Goal: Task Accomplishment & Management: Complete application form

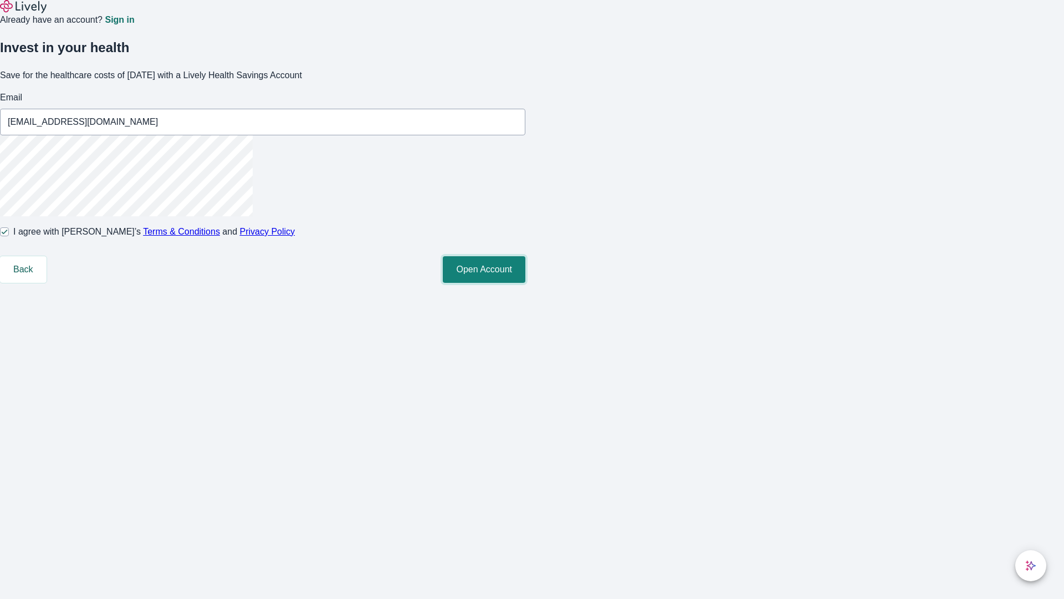
click at [526, 283] on button "Open Account" at bounding box center [484, 269] width 83 height 27
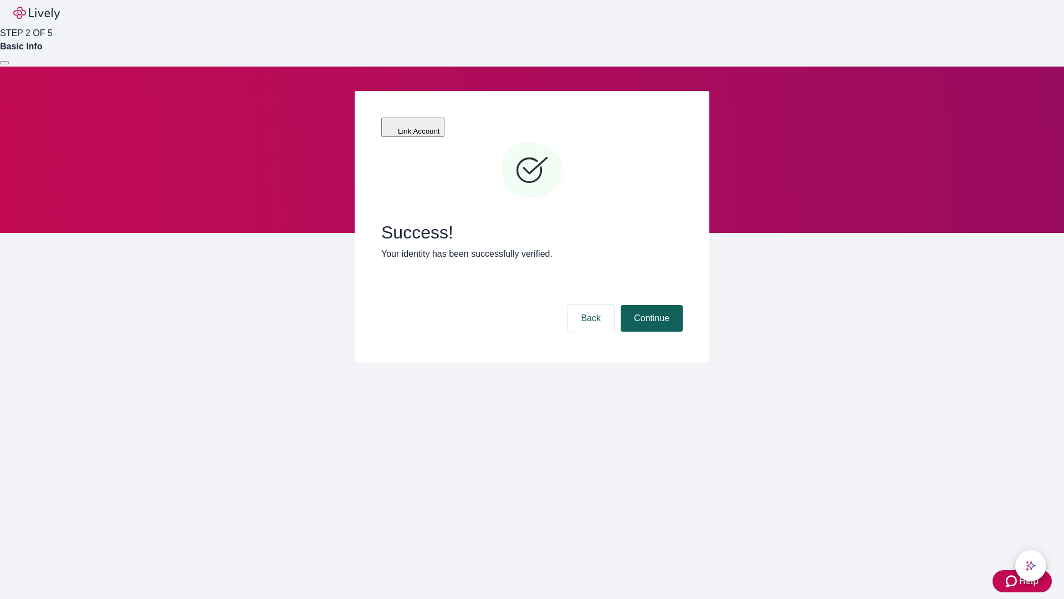
click at [650, 305] on button "Continue" at bounding box center [652, 318] width 62 height 27
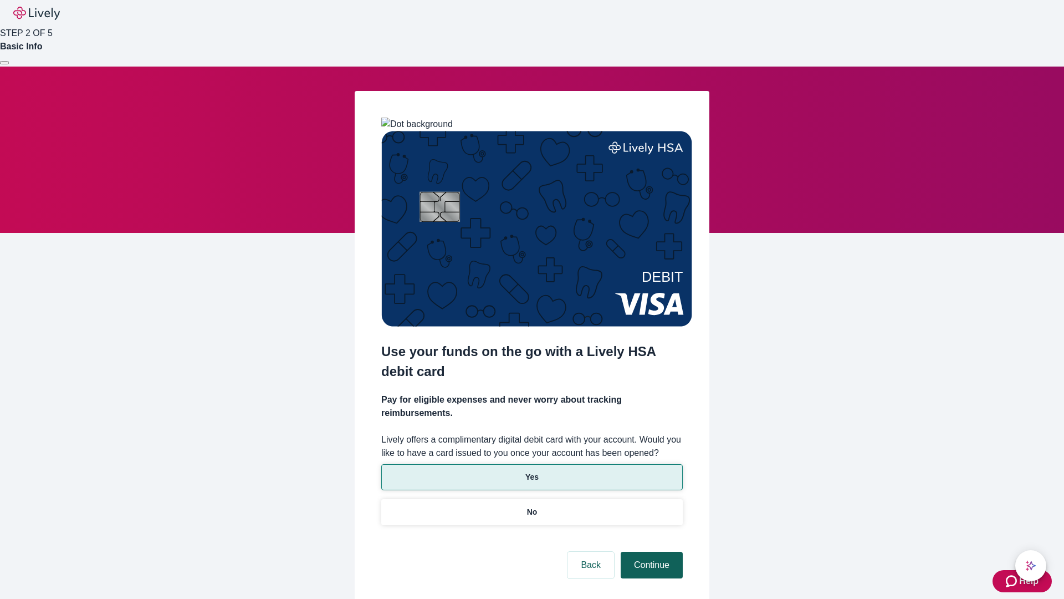
click at [532, 471] on p "Yes" at bounding box center [532, 477] width 13 height 12
click at [650, 552] on button "Continue" at bounding box center [652, 565] width 62 height 27
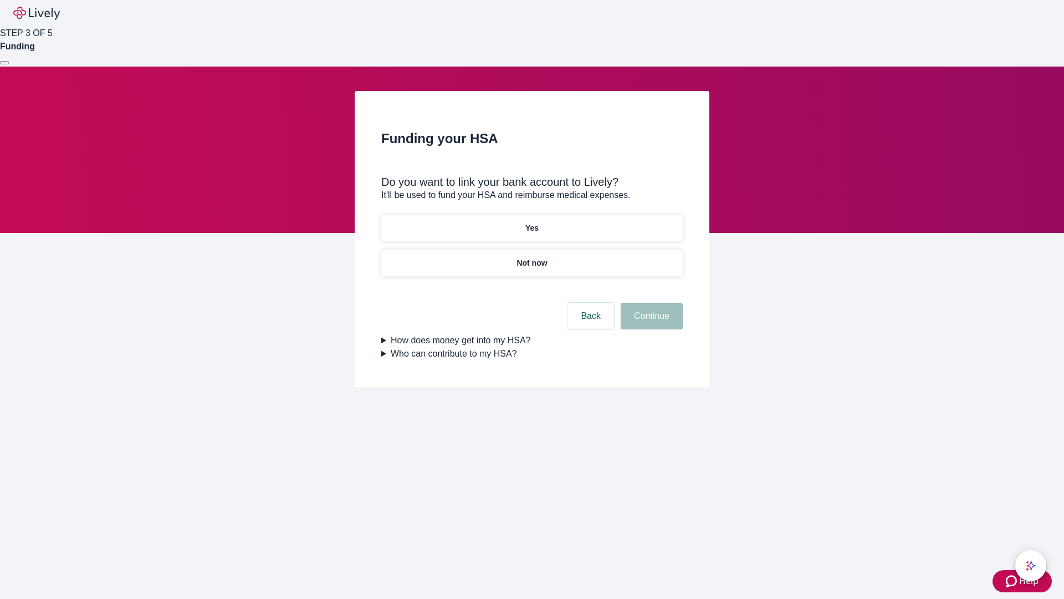
click at [532, 222] on p "Yes" at bounding box center [532, 228] width 13 height 12
click at [650, 303] on button "Continue" at bounding box center [652, 316] width 62 height 27
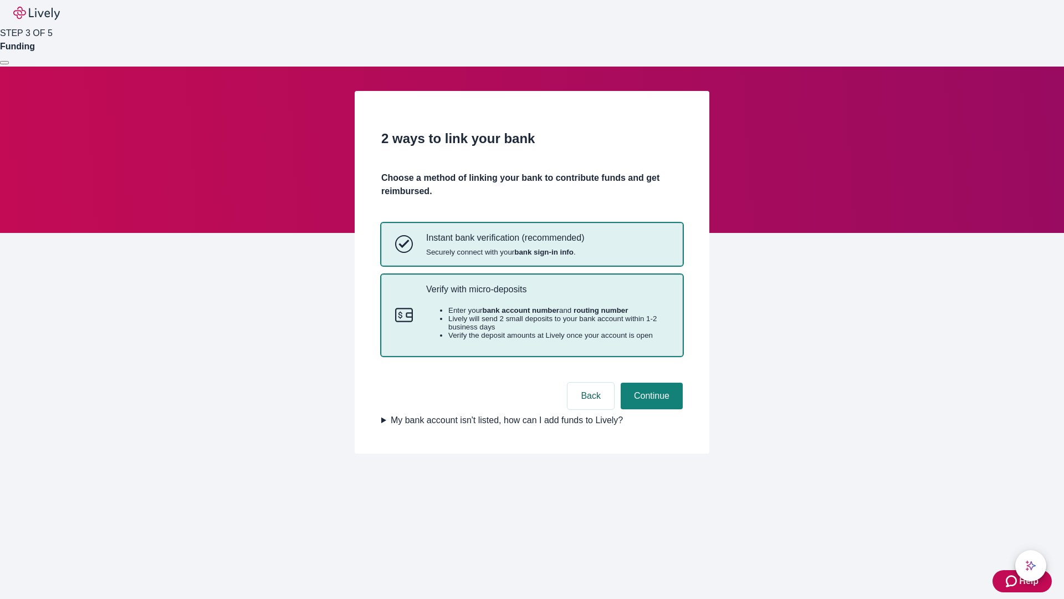
click at [547, 294] on p "Verify with micro-deposits" at bounding box center [547, 289] width 243 height 11
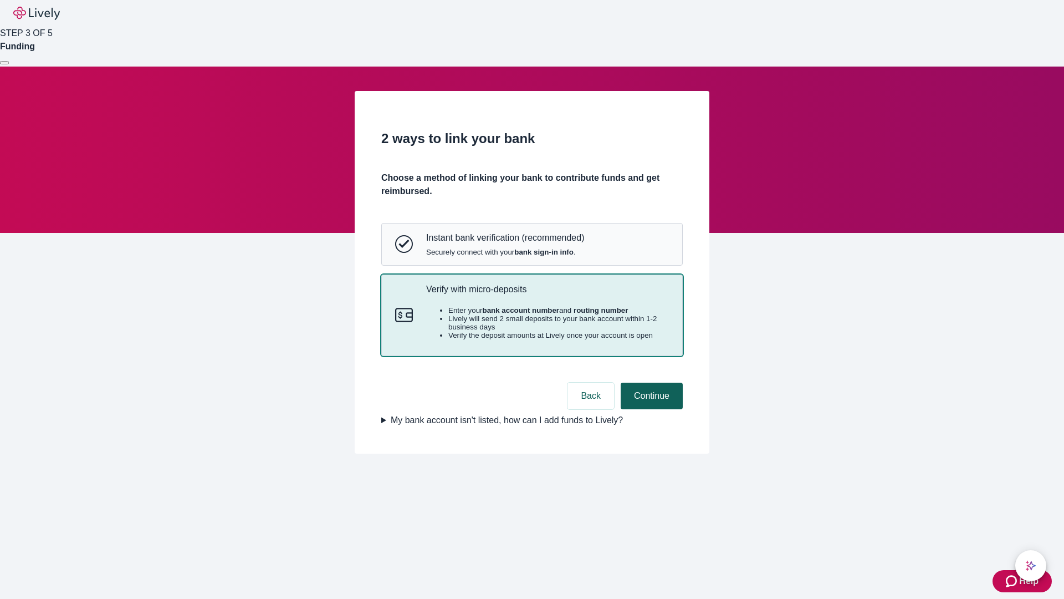
click at [650, 409] on button "Continue" at bounding box center [652, 395] width 62 height 27
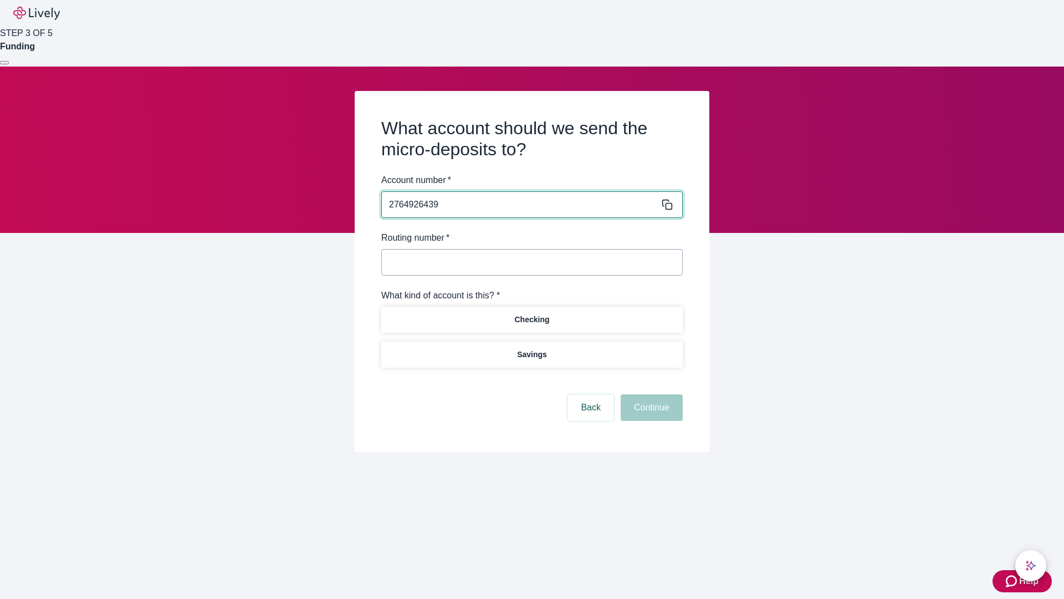
type input "2764926439"
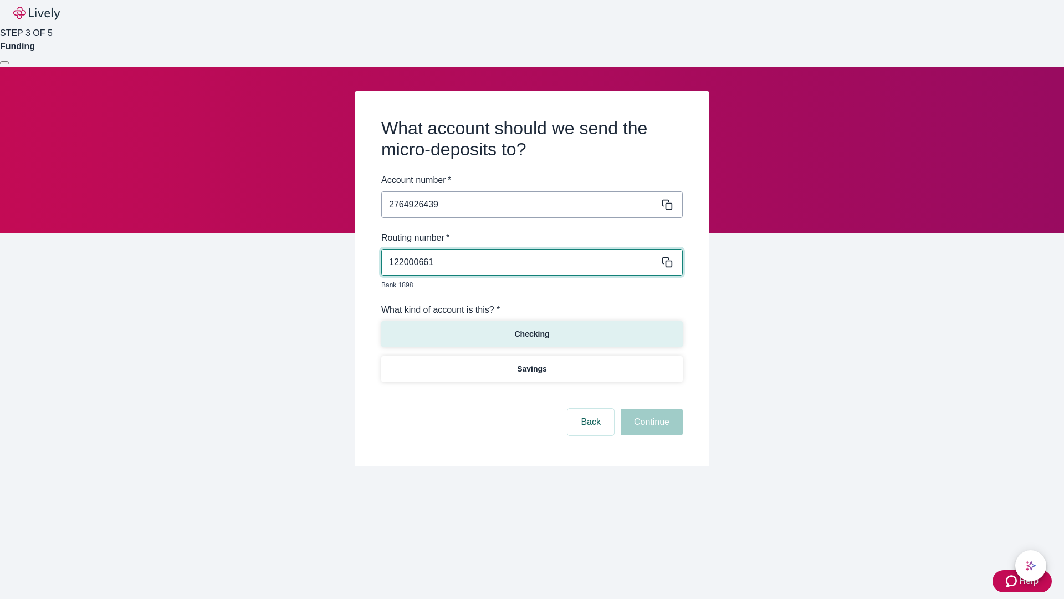
type input "122000661"
click at [532, 328] on p "Checking" at bounding box center [531, 334] width 35 height 12
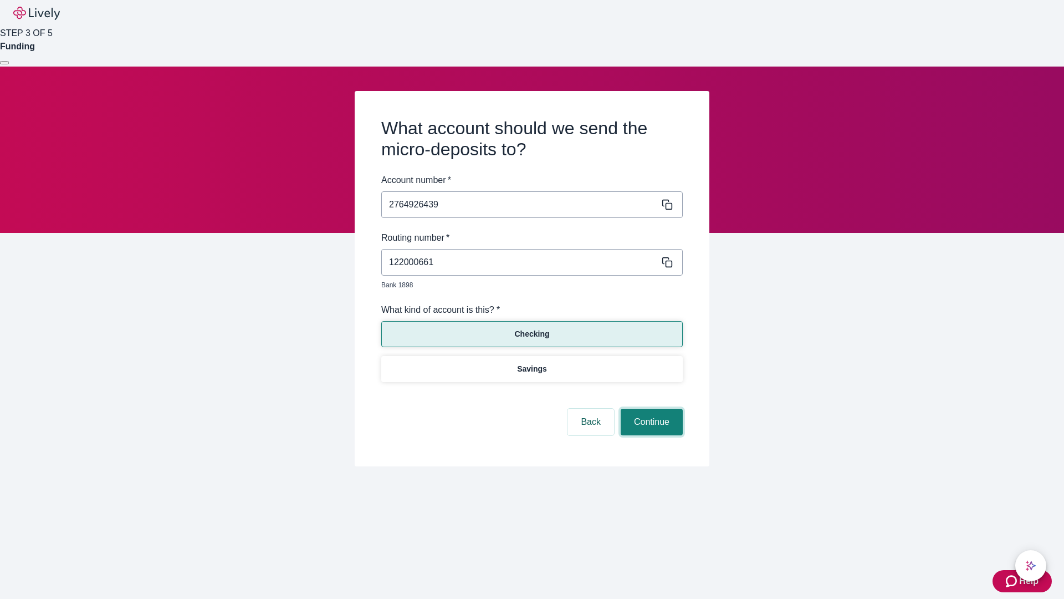
click at [650, 409] on button "Continue" at bounding box center [652, 422] width 62 height 27
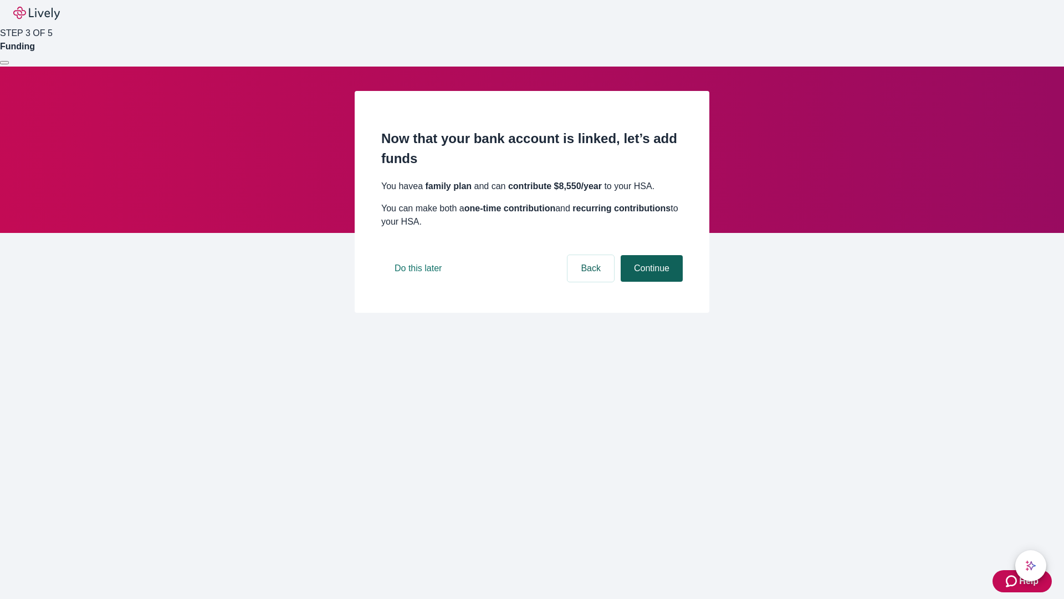
click at [650, 282] on button "Continue" at bounding box center [652, 268] width 62 height 27
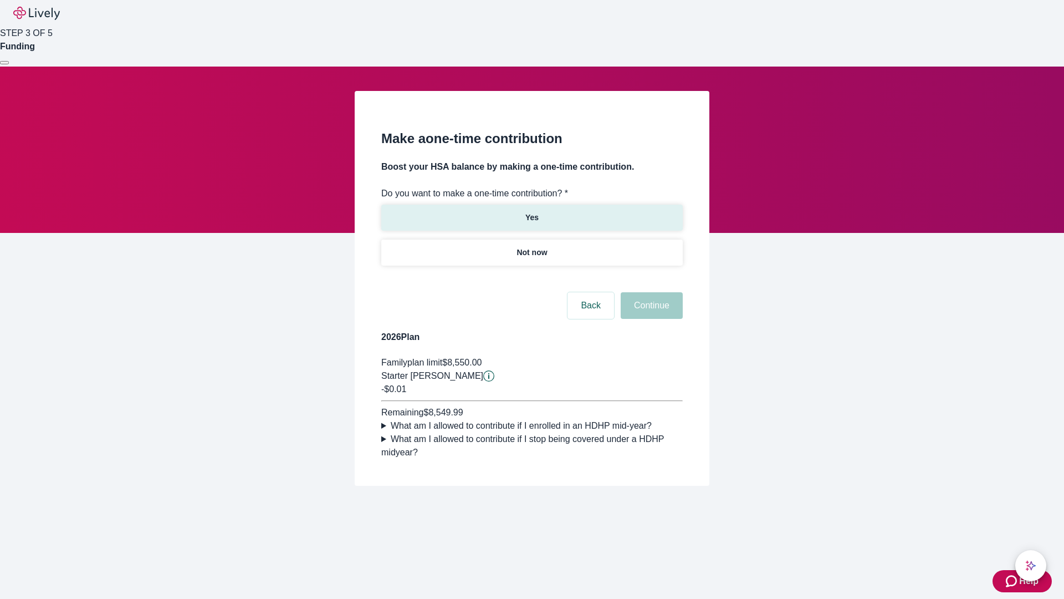
click at [532, 212] on p "Yes" at bounding box center [532, 218] width 13 height 12
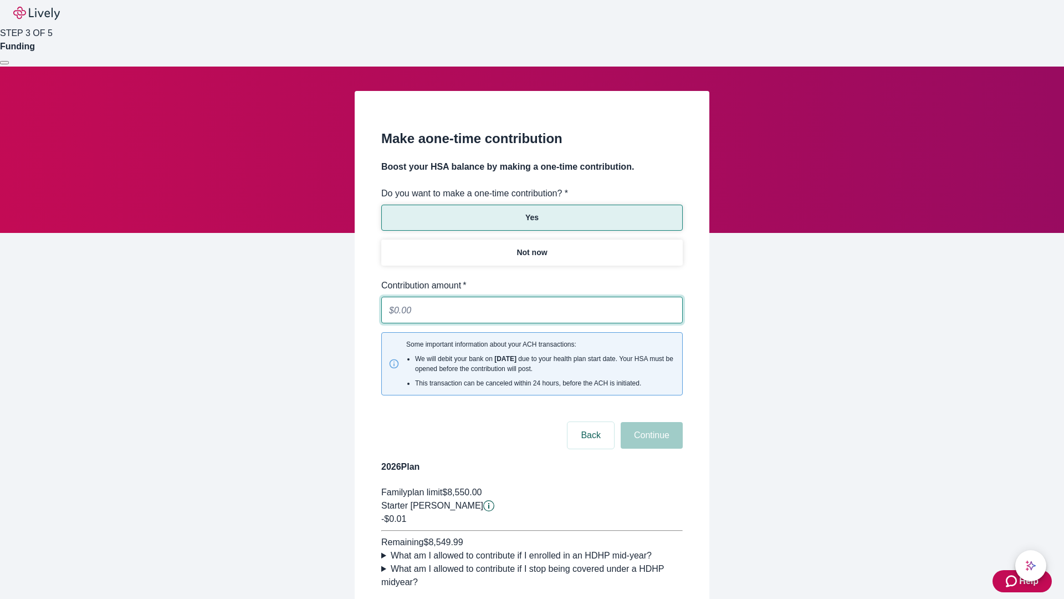
type input "0.01"
click at [650, 422] on button "Continue" at bounding box center [652, 435] width 62 height 27
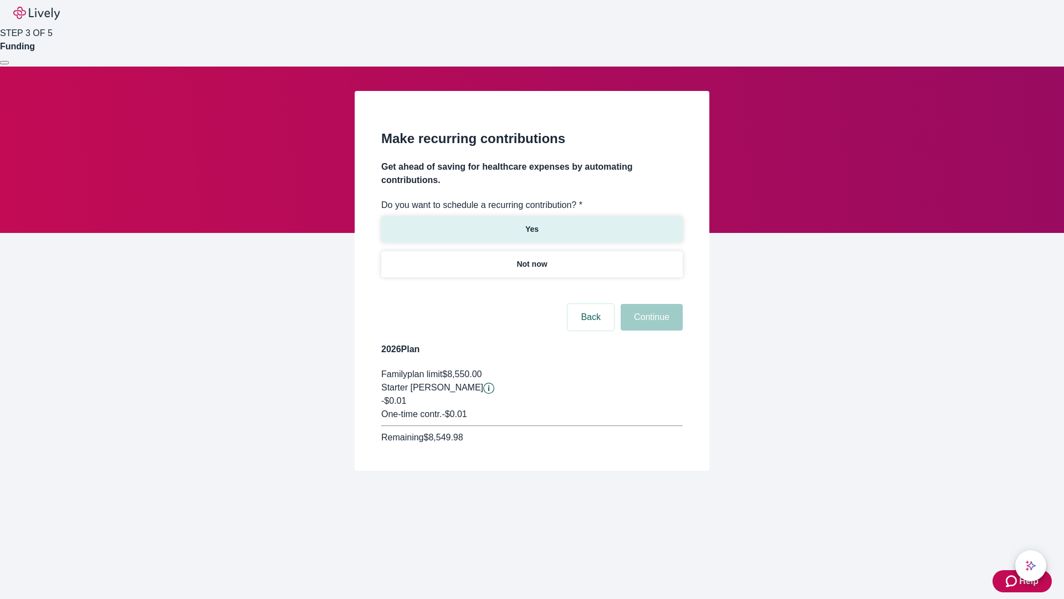
click at [532, 223] on p "Yes" at bounding box center [532, 229] width 13 height 12
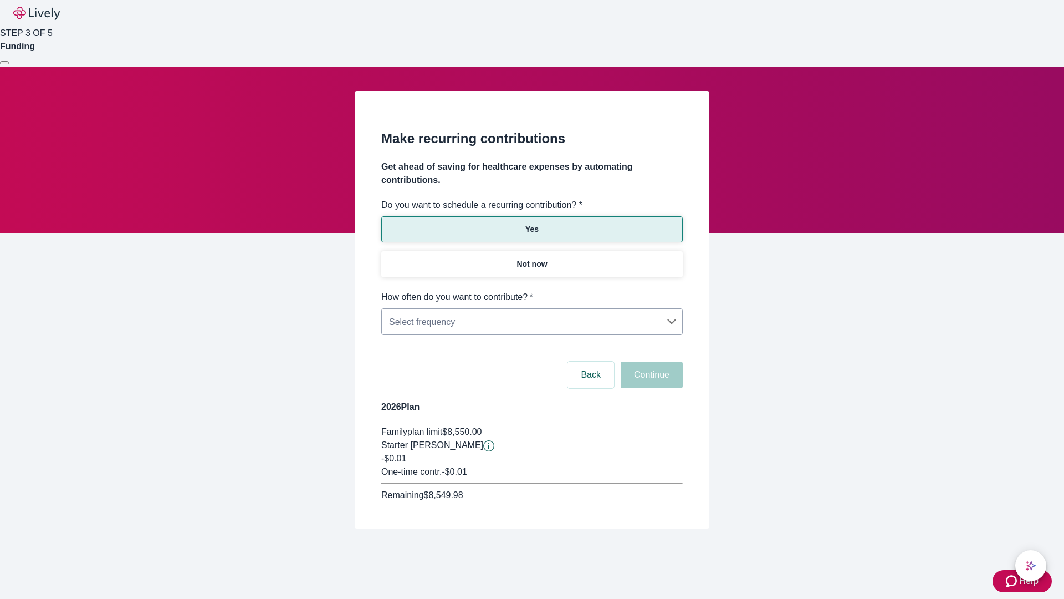
click at [532, 290] on body "Help STEP 3 OF 5 Funding Make recurring contributions Get ahead of saving for h…" at bounding box center [532, 290] width 1064 height 581
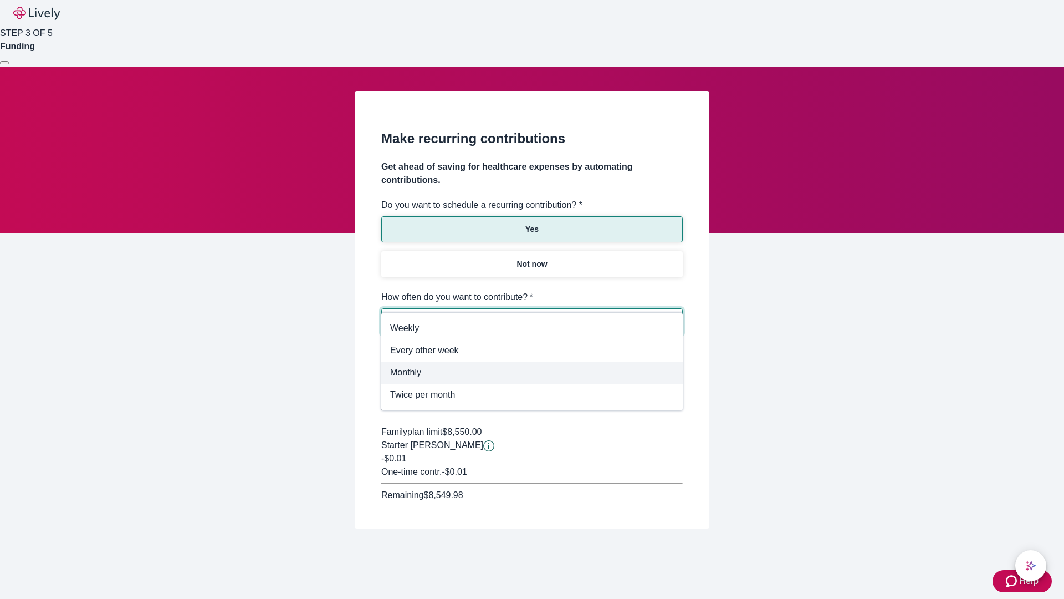
click at [532, 373] on span "Monthly" at bounding box center [532, 372] width 284 height 13
type input "Monthly"
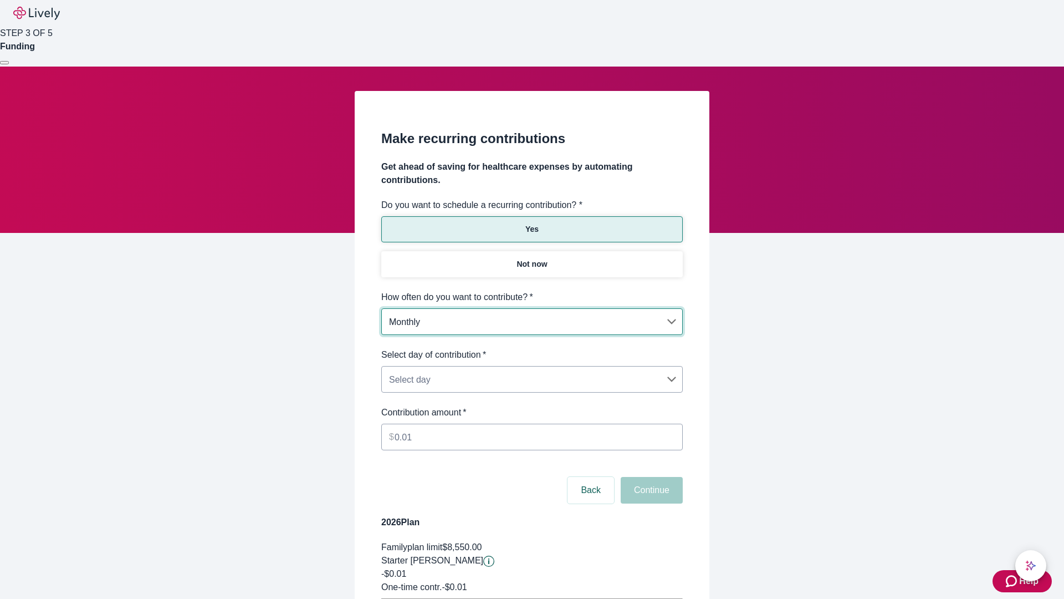
click at [532, 348] on body "Help STEP 3 OF 5 Funding Make recurring contributions Get ahead of saving for h…" at bounding box center [532, 348] width 1064 height 697
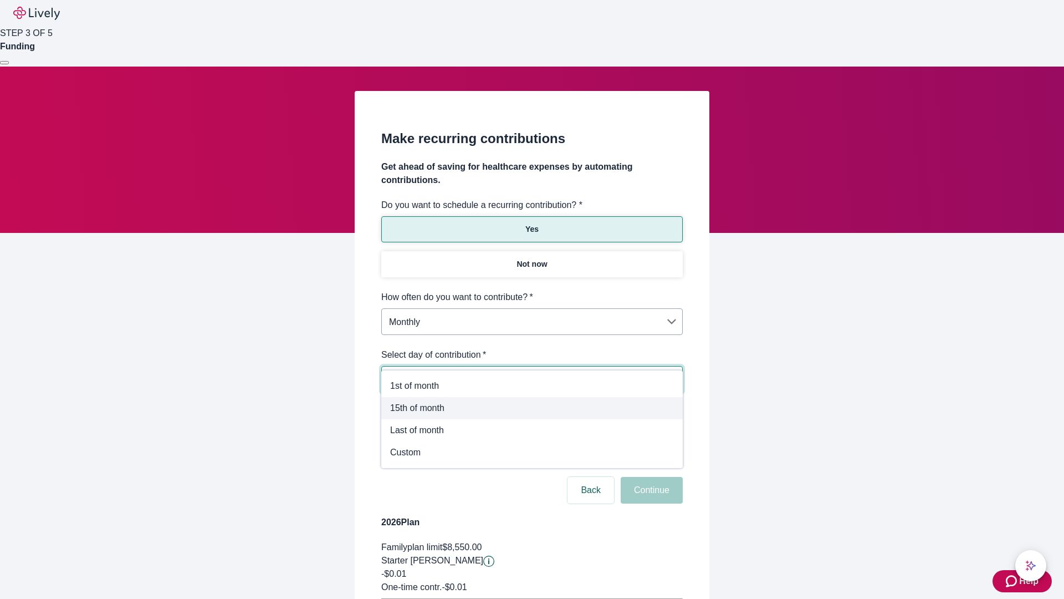
click at [532, 408] on span "15th of month" at bounding box center [532, 407] width 284 height 13
type input "Monthly15th"
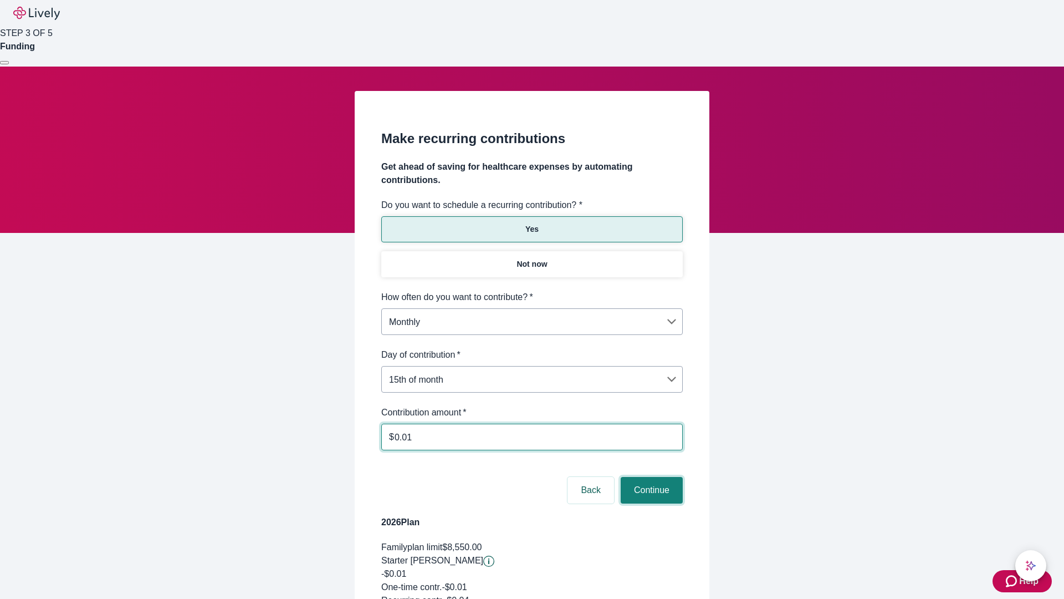
click at [650, 477] on button "Continue" at bounding box center [652, 490] width 62 height 27
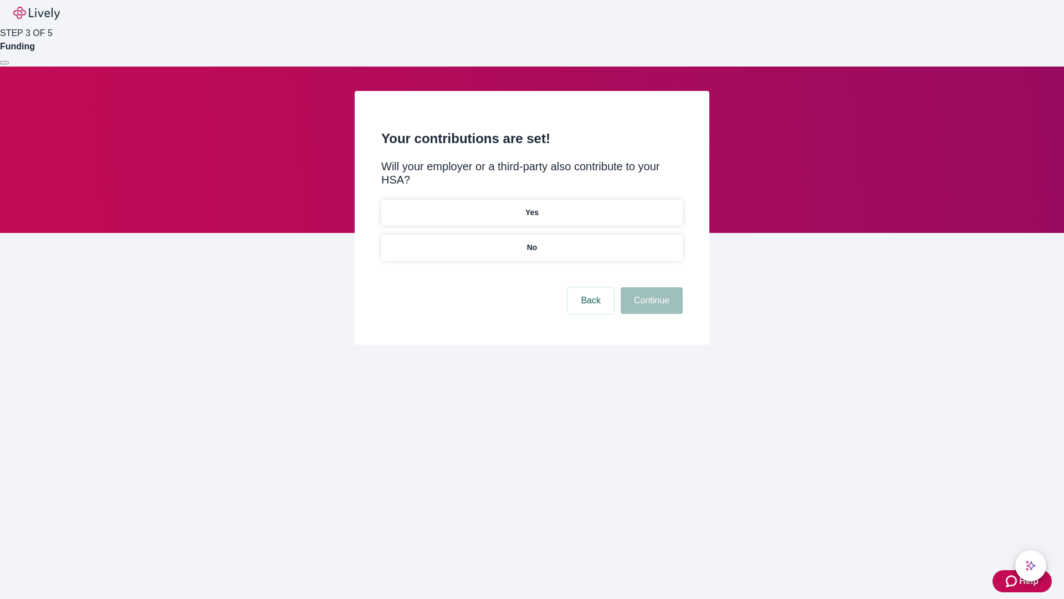
click at [532, 207] on p "Yes" at bounding box center [532, 213] width 13 height 12
click at [650, 287] on button "Continue" at bounding box center [652, 300] width 62 height 27
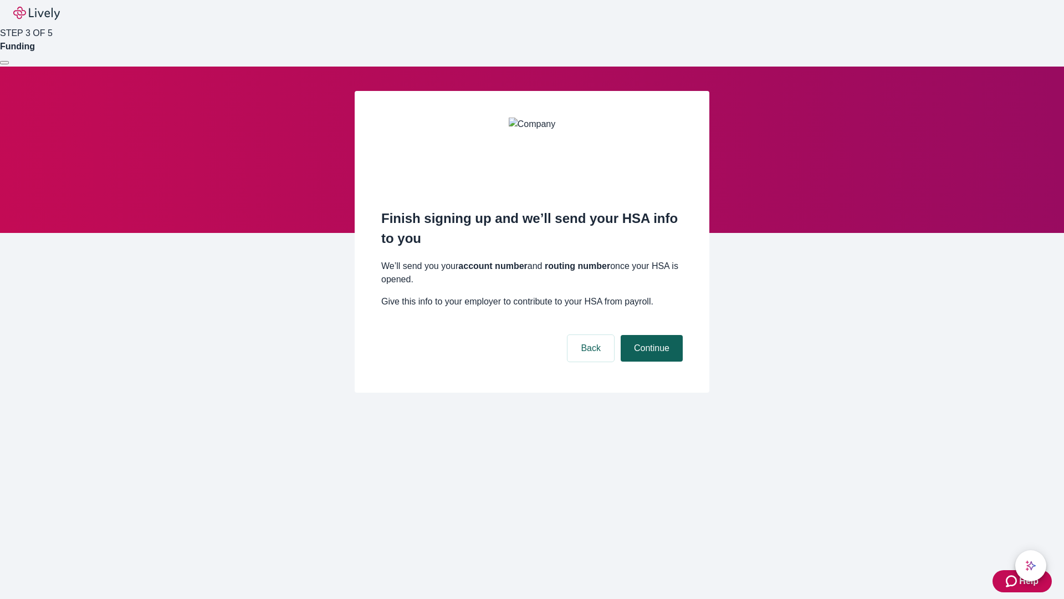
click at [650, 335] on button "Continue" at bounding box center [652, 348] width 62 height 27
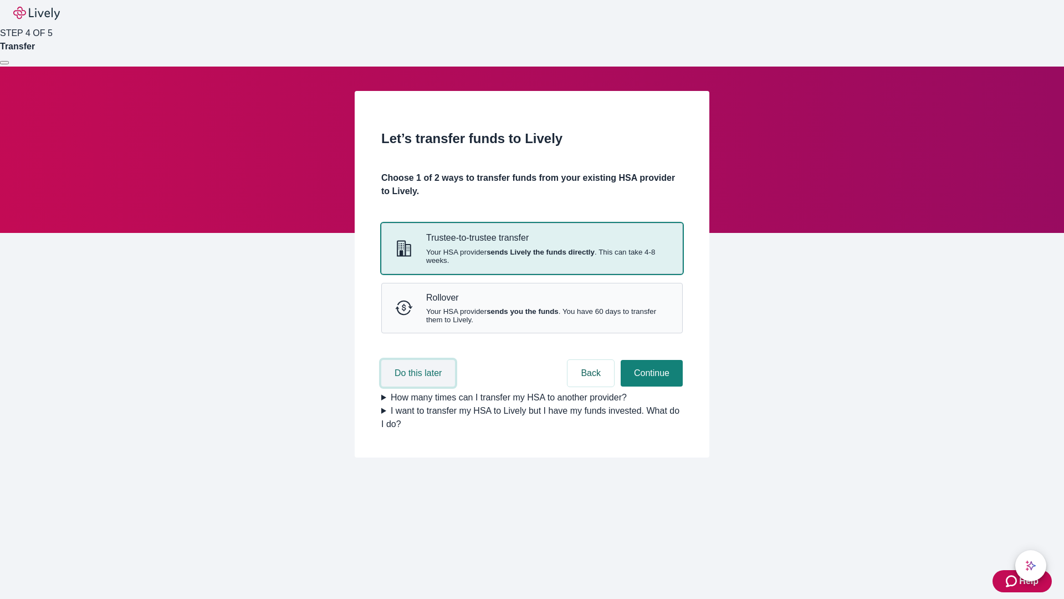
click at [420, 386] on button "Do this later" at bounding box center [418, 373] width 74 height 27
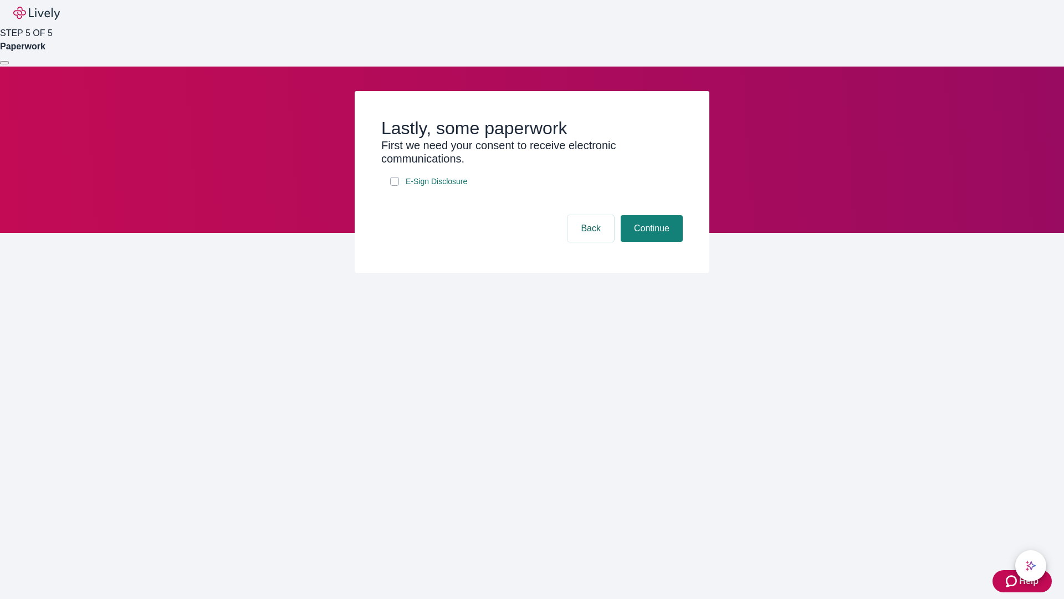
click at [395, 186] on input "E-Sign Disclosure" at bounding box center [394, 181] width 9 height 9
checkbox input "true"
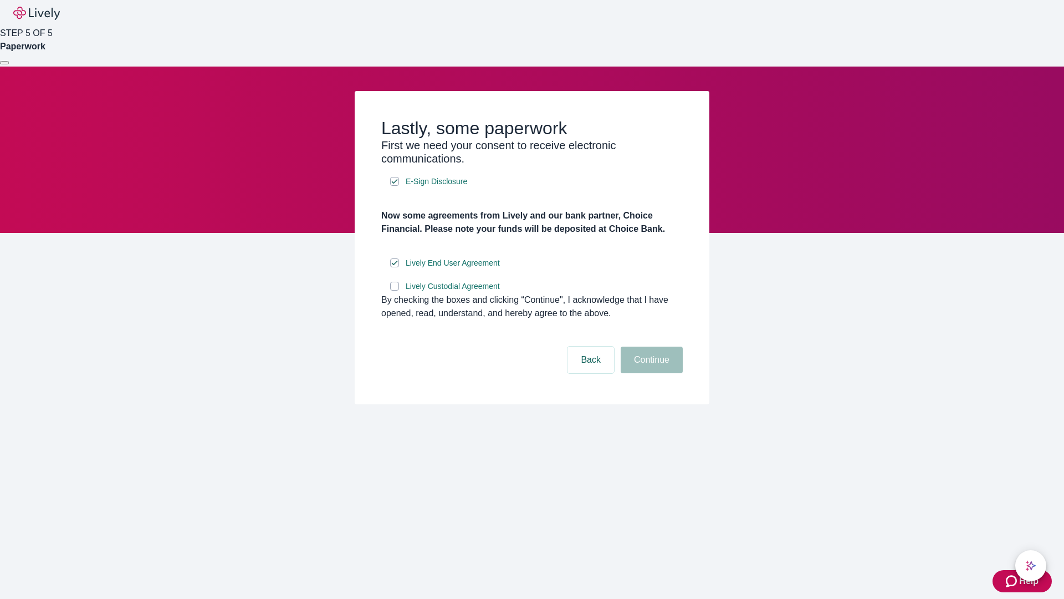
click at [395, 290] on input "Lively Custodial Agreement" at bounding box center [394, 286] width 9 height 9
checkbox input "true"
click at [650, 373] on button "Continue" at bounding box center [652, 359] width 62 height 27
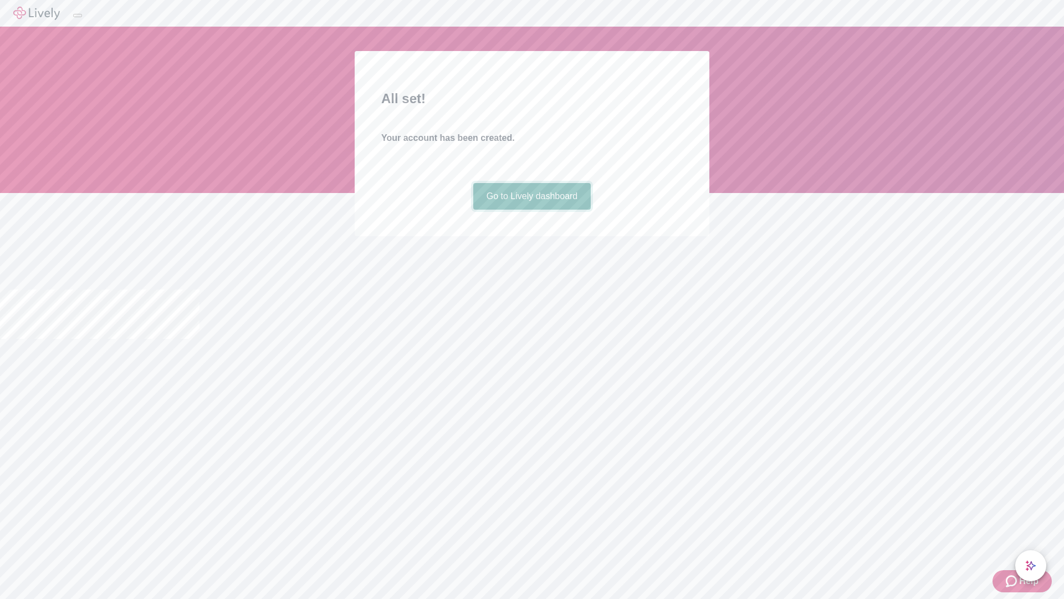
click at [532, 210] on link "Go to Lively dashboard" at bounding box center [532, 196] width 118 height 27
